Goal: Contribute content: Contribute content

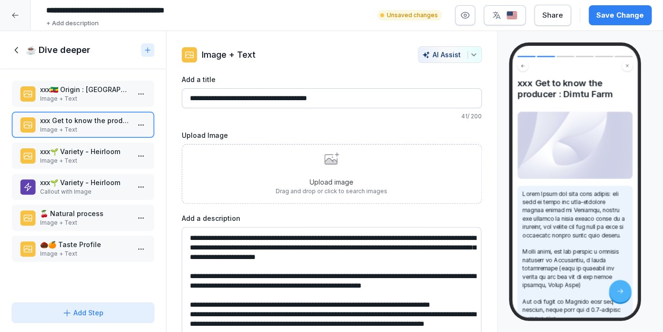
click at [74, 215] on p "🍒 Natural process" at bounding box center [85, 213] width 90 height 10
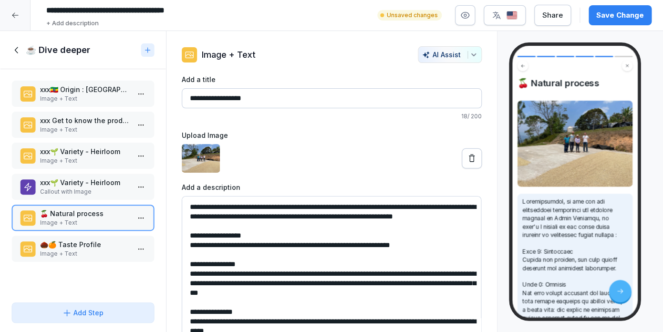
click at [473, 164] on button at bounding box center [471, 158] width 20 height 20
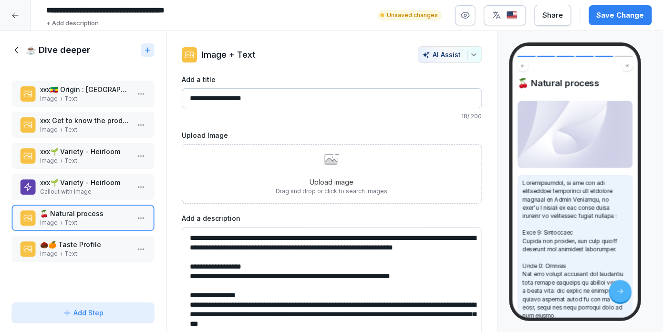
click at [292, 153] on div "Upload image Drag and drop or click to search images" at bounding box center [332, 173] width 112 height 43
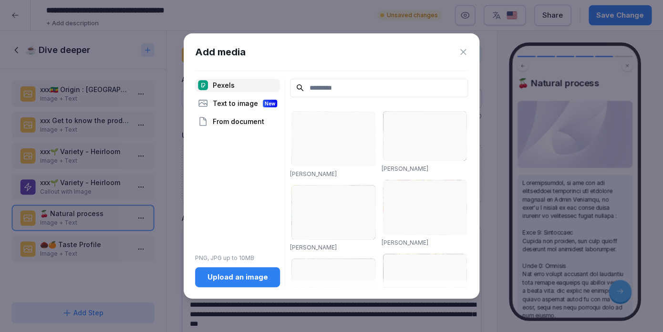
click at [211, 280] on div "Upload an image" at bounding box center [238, 277] width 70 height 10
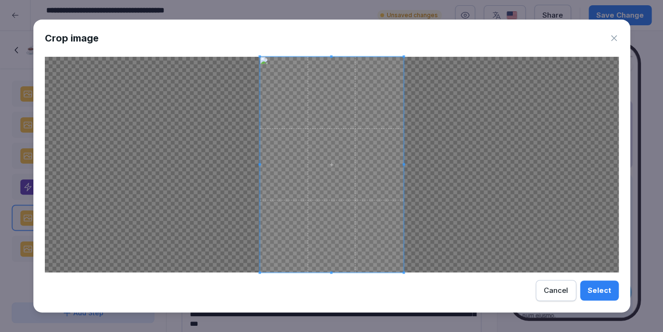
drag, startPoint x: 609, startPoint y: 292, endPoint x: 421, endPoint y: 194, distance: 212.4
click at [609, 292] on div "Select" at bounding box center [598, 290] width 23 height 10
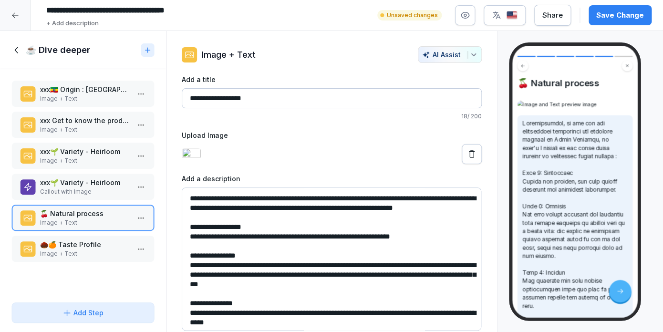
click at [605, 18] on div "Save Change" at bounding box center [620, 15] width 48 height 10
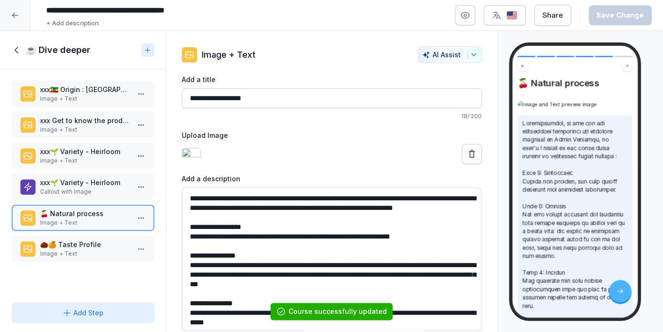
click at [79, 178] on p "xxx🌱 Variety - Heirloom" at bounding box center [85, 182] width 90 height 10
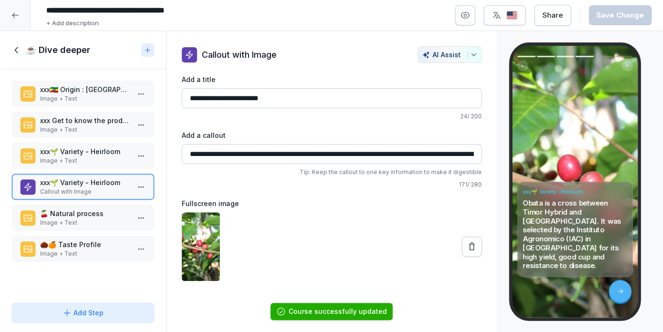
click at [477, 247] on button at bounding box center [471, 246] width 20 height 20
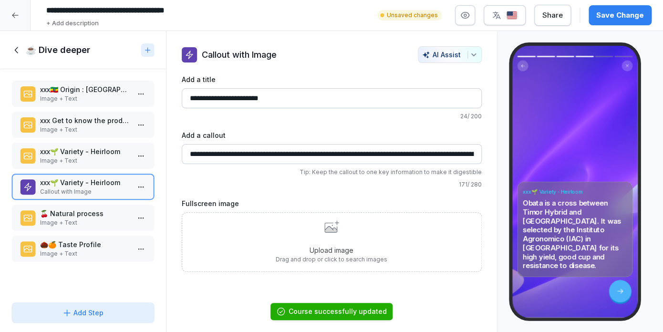
click at [293, 242] on div "Upload image Drag and drop or click to search images" at bounding box center [332, 241] width 112 height 43
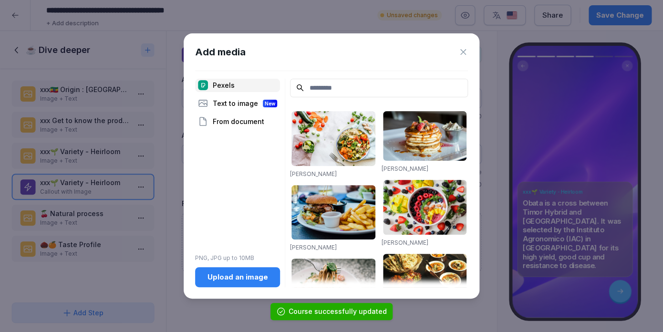
click at [243, 275] on div "Upload an image" at bounding box center [238, 277] width 70 height 10
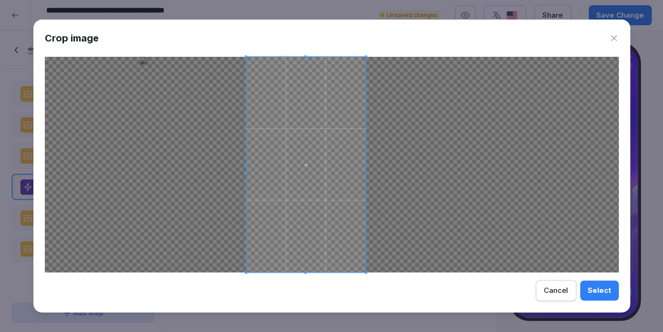
click at [303, 173] on span at bounding box center [305, 164] width 120 height 215
click at [601, 286] on div "Select" at bounding box center [598, 290] width 23 height 10
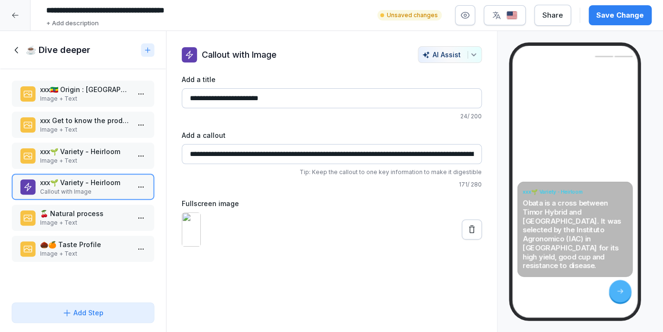
click at [470, 233] on icon at bounding box center [472, 229] width 6 height 8
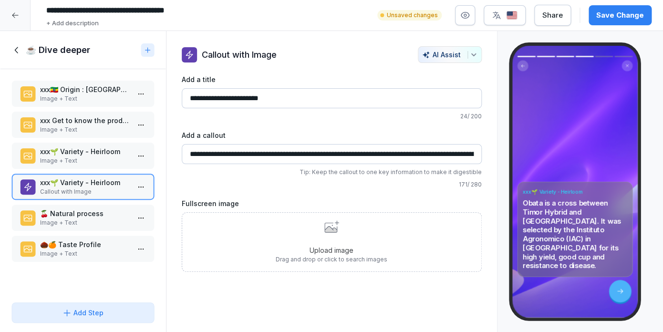
click at [311, 234] on div "Upload image Drag and drop or click to search images" at bounding box center [332, 241] width 112 height 43
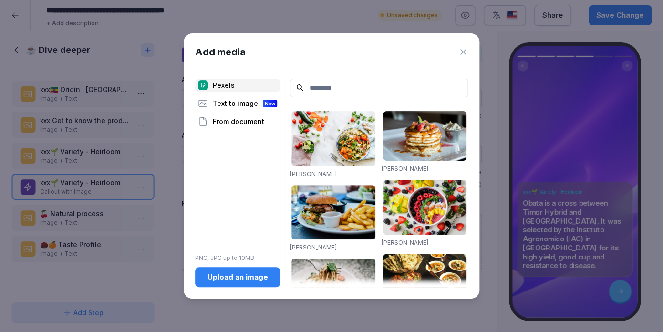
click at [235, 275] on div "Upload an image" at bounding box center [238, 277] width 70 height 10
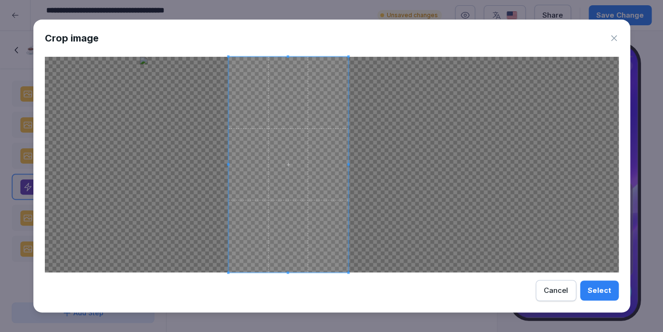
click at [256, 150] on span at bounding box center [288, 164] width 120 height 215
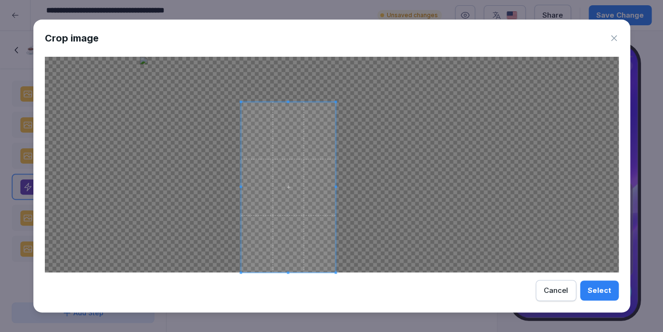
click at [286, 101] on span at bounding box center [288, 102] width 94 height 2
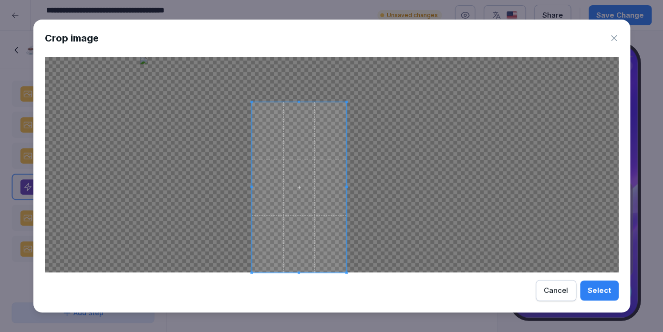
click at [294, 144] on span at bounding box center [298, 187] width 94 height 170
click at [595, 285] on button "Select" at bounding box center [599, 290] width 39 height 20
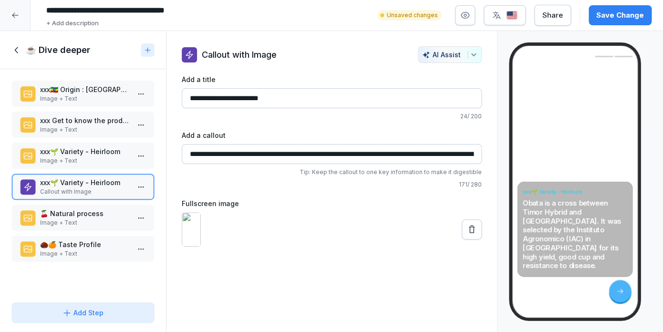
click at [473, 233] on icon at bounding box center [472, 229] width 6 height 8
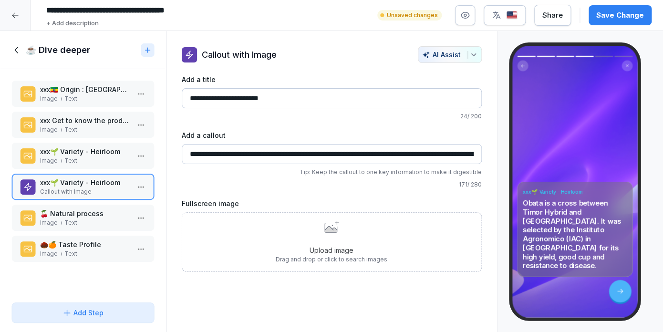
click at [286, 235] on div "Upload image Drag and drop or click to search images" at bounding box center [332, 241] width 112 height 43
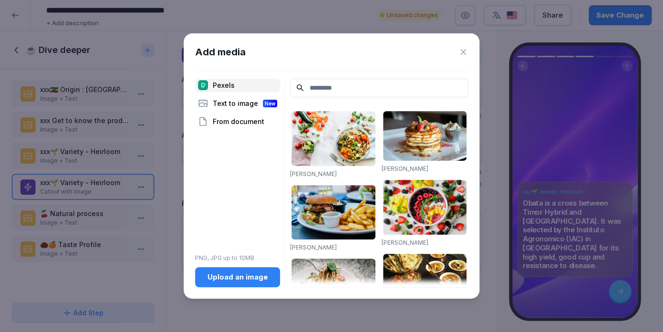
click at [242, 289] on div "Add media Pexels Text to image New From document PNG, JPG up to 10MB Upload an …" at bounding box center [332, 166] width 296 height 266
click at [242, 278] on div "Upload an image" at bounding box center [238, 277] width 70 height 10
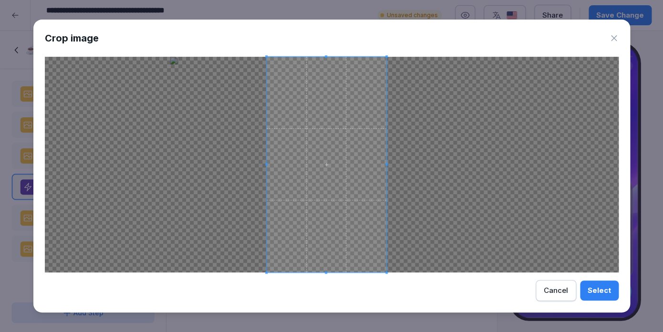
click at [354, 168] on span at bounding box center [326, 164] width 120 height 215
click at [326, 55] on div "Crop image Select Cancel" at bounding box center [331, 166] width 596 height 293
click at [326, 111] on span at bounding box center [326, 164] width 120 height 215
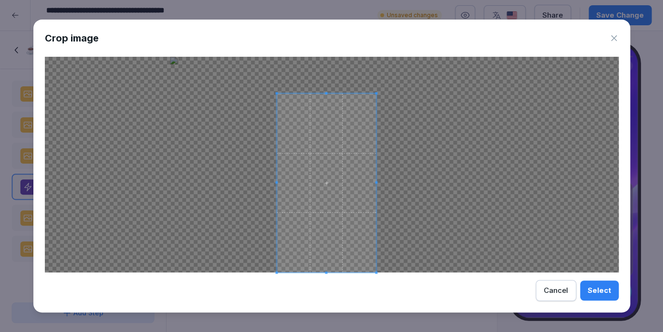
click at [327, 92] on span at bounding box center [326, 93] width 2 height 2
click at [601, 288] on div "Select" at bounding box center [598, 290] width 23 height 10
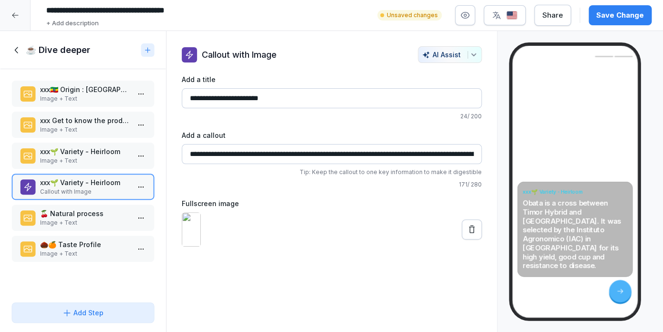
drag, startPoint x: 243, startPoint y: 96, endPoint x: 305, endPoint y: 103, distance: 62.4
click at [305, 103] on input "**********" at bounding box center [332, 98] width 300 height 20
type input "**********"
click at [279, 144] on input "**********" at bounding box center [332, 154] width 300 height 20
click at [276, 157] on input "**********" at bounding box center [332, 154] width 300 height 20
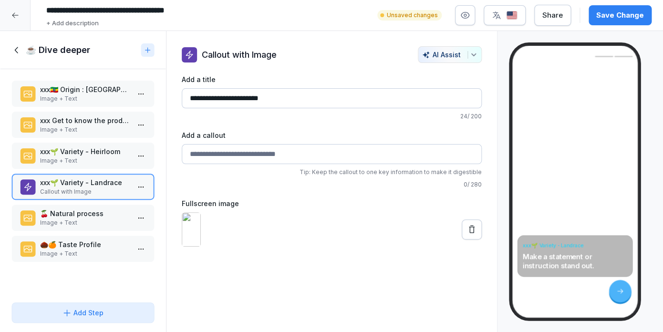
click at [634, 20] on div "Save Change" at bounding box center [620, 15] width 48 height 10
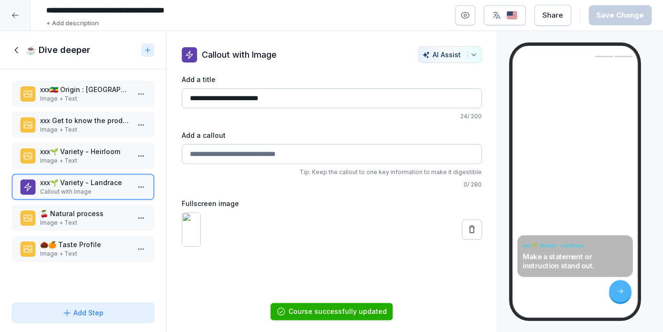
click at [88, 218] on p "🍒 Natural process" at bounding box center [85, 213] width 90 height 10
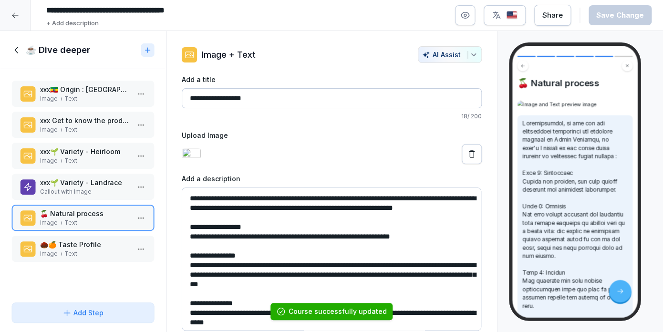
click at [98, 247] on p "🌰🍊 Taste Profile" at bounding box center [85, 244] width 90 height 10
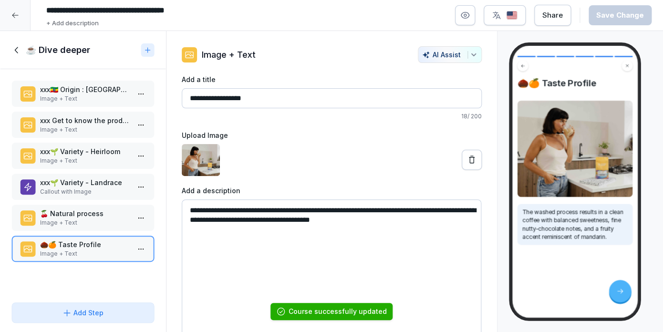
click at [472, 158] on icon at bounding box center [472, 160] width 10 height 10
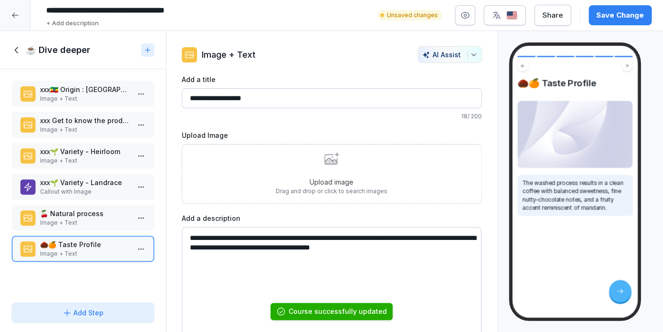
click at [68, 227] on p "Image + Text" at bounding box center [85, 222] width 90 height 9
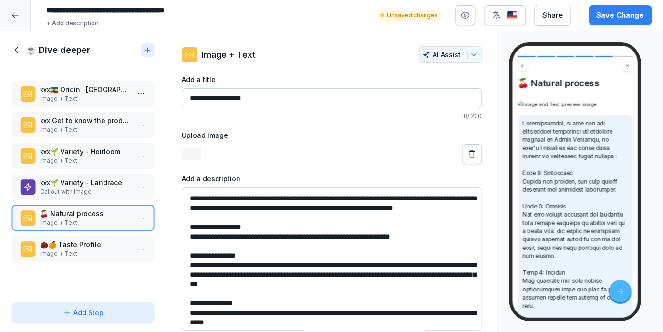
click at [77, 157] on p "Image + Text" at bounding box center [85, 160] width 90 height 9
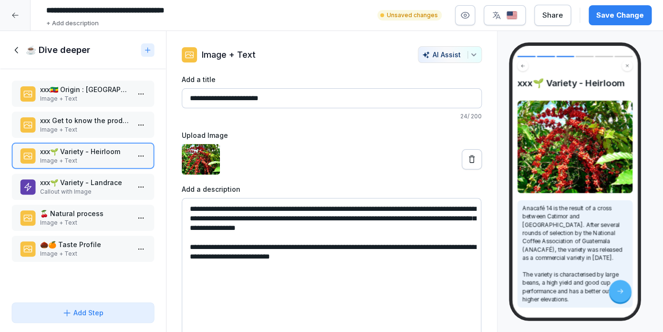
click at [470, 159] on icon at bounding box center [472, 159] width 10 height 10
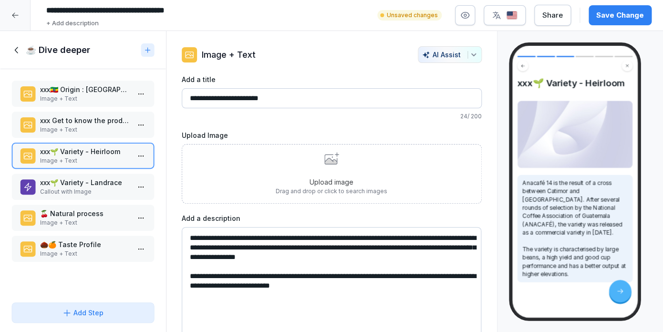
click at [114, 160] on p "Image + Text" at bounding box center [85, 160] width 90 height 9
click at [107, 184] on p "xxx🌱 Variety - Landrace" at bounding box center [85, 182] width 90 height 10
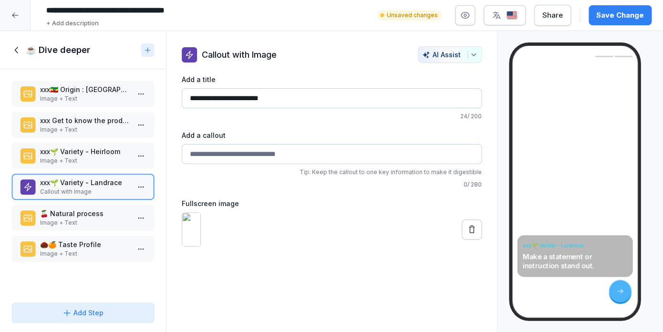
click at [109, 166] on div "xxx🌱 Variety - Heirloom Image + Text" at bounding box center [82, 156] width 143 height 26
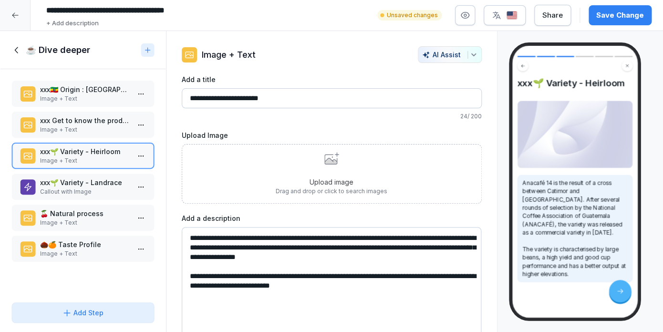
click at [315, 156] on div "Upload image Drag and drop or click to search images" at bounding box center [332, 173] width 112 height 43
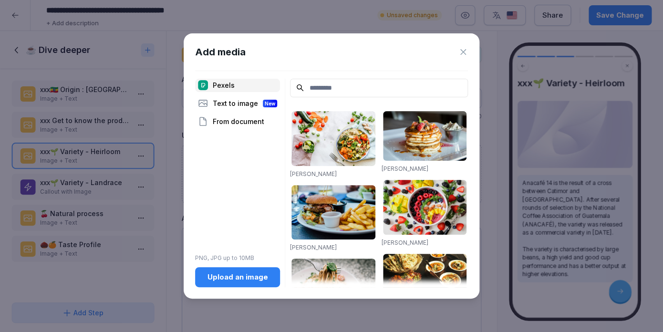
click at [255, 284] on button "Upload an image" at bounding box center [237, 277] width 85 height 20
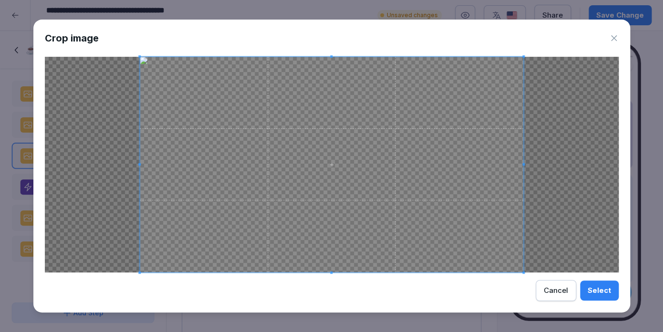
drag, startPoint x: 613, startPoint y: 287, endPoint x: 470, endPoint y: 188, distance: 173.7
click at [613, 287] on button "Select" at bounding box center [599, 290] width 39 height 20
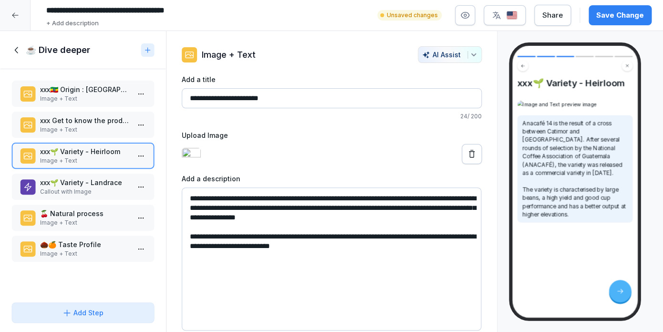
click at [116, 135] on div "xxx Get to know the producer : Dimtu Farm Image + Text" at bounding box center [82, 125] width 143 height 26
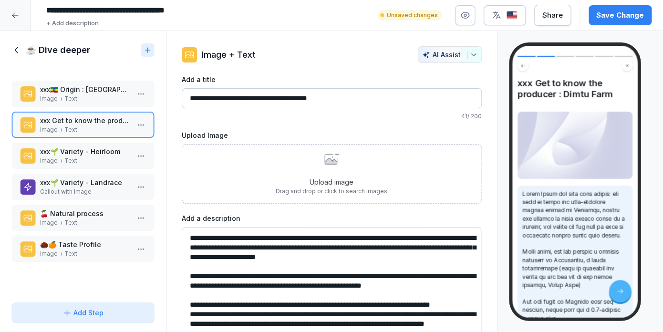
click at [106, 163] on p "Image + Text" at bounding box center [85, 160] width 90 height 9
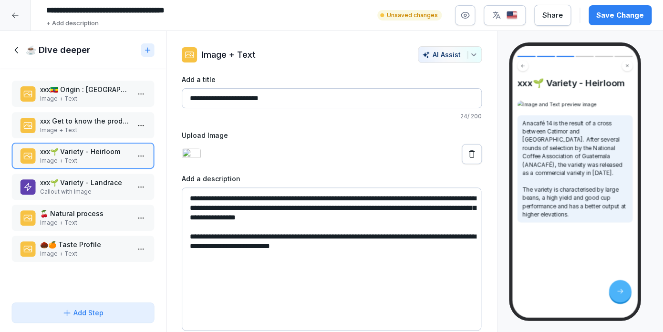
click at [117, 129] on p "Image + Text" at bounding box center [85, 130] width 90 height 9
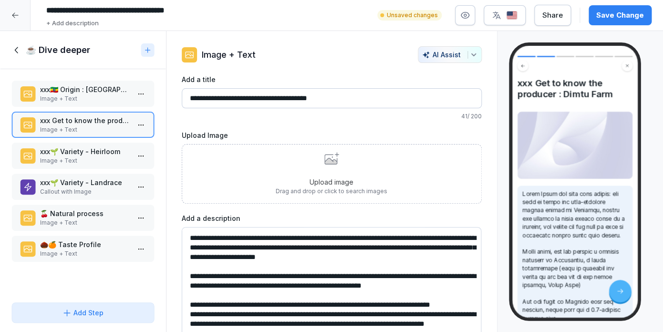
click at [107, 98] on p "Image + Text" at bounding box center [85, 98] width 90 height 9
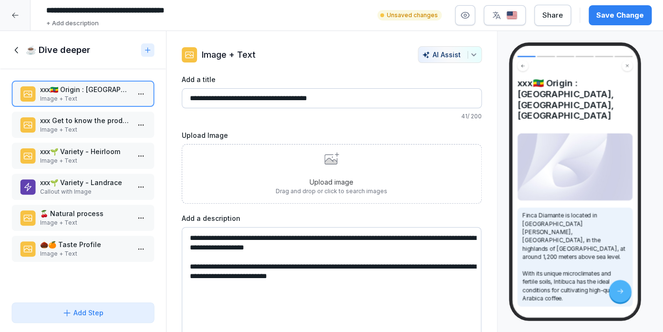
click at [108, 124] on p "xxx Get to know the producer : Dimtu Farm" at bounding box center [85, 120] width 90 height 10
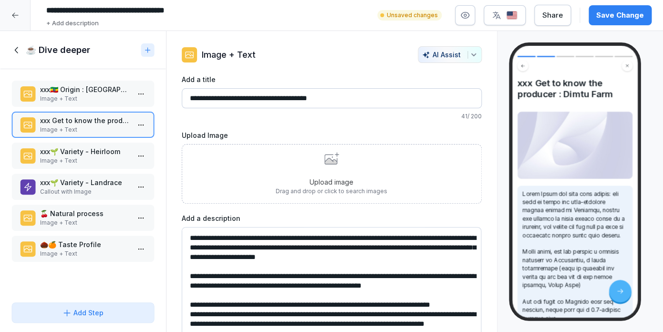
click at [116, 95] on p "Image + Text" at bounding box center [85, 98] width 90 height 9
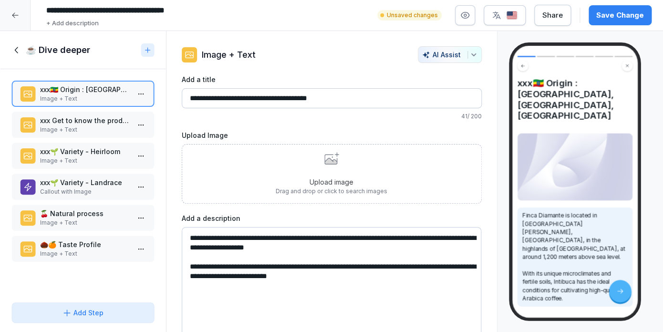
click at [113, 225] on p "Image + Text" at bounding box center [85, 222] width 90 height 9
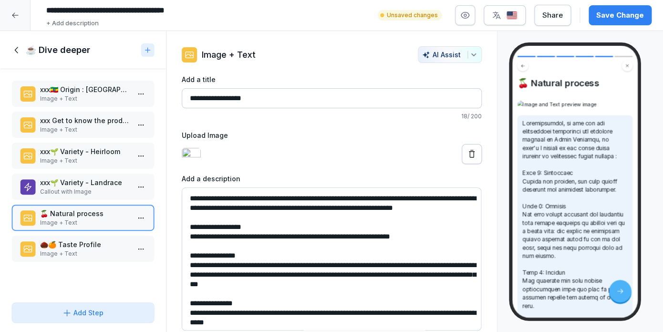
click at [94, 251] on p "Image + Text" at bounding box center [85, 253] width 90 height 9
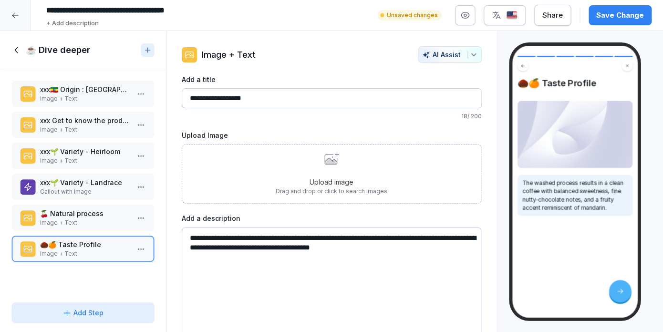
click at [366, 165] on div "Upload image Drag and drop or click to search images" at bounding box center [332, 173] width 112 height 43
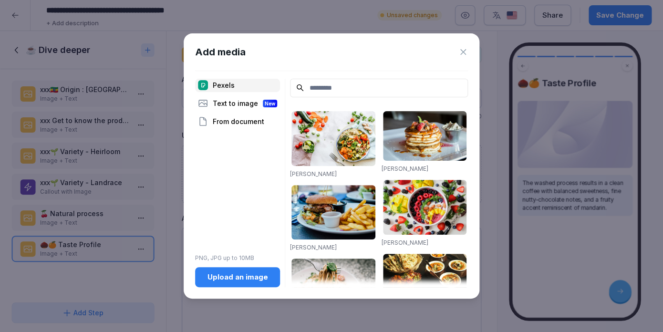
click at [230, 279] on div "Upload an image" at bounding box center [238, 277] width 70 height 10
